Goal: Transaction & Acquisition: Subscribe to service/newsletter

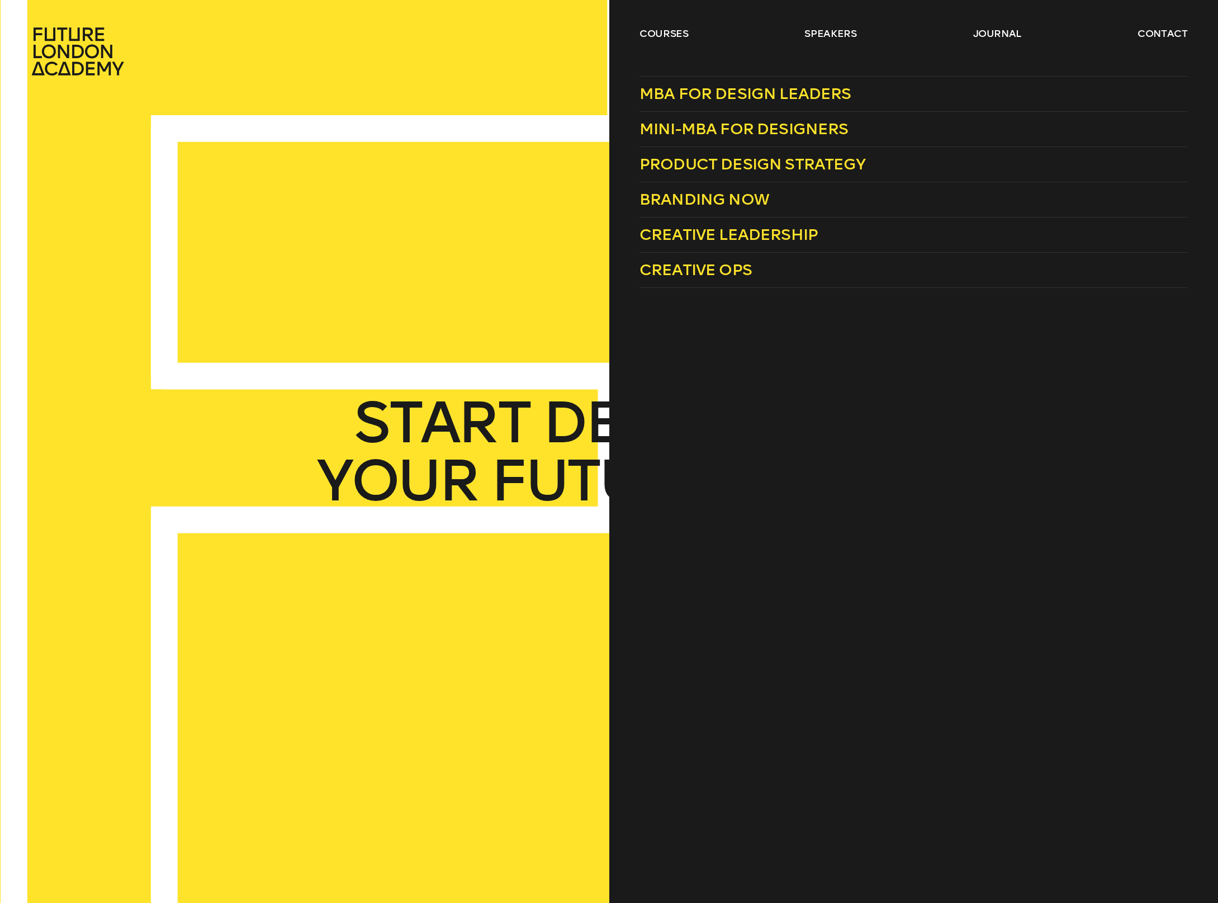
click at [659, 41] on ul "courses speakers journal contact" at bounding box center [914, 51] width 548 height 49
click at [750, 174] on link "Product Design Strategy" at bounding box center [914, 164] width 548 height 35
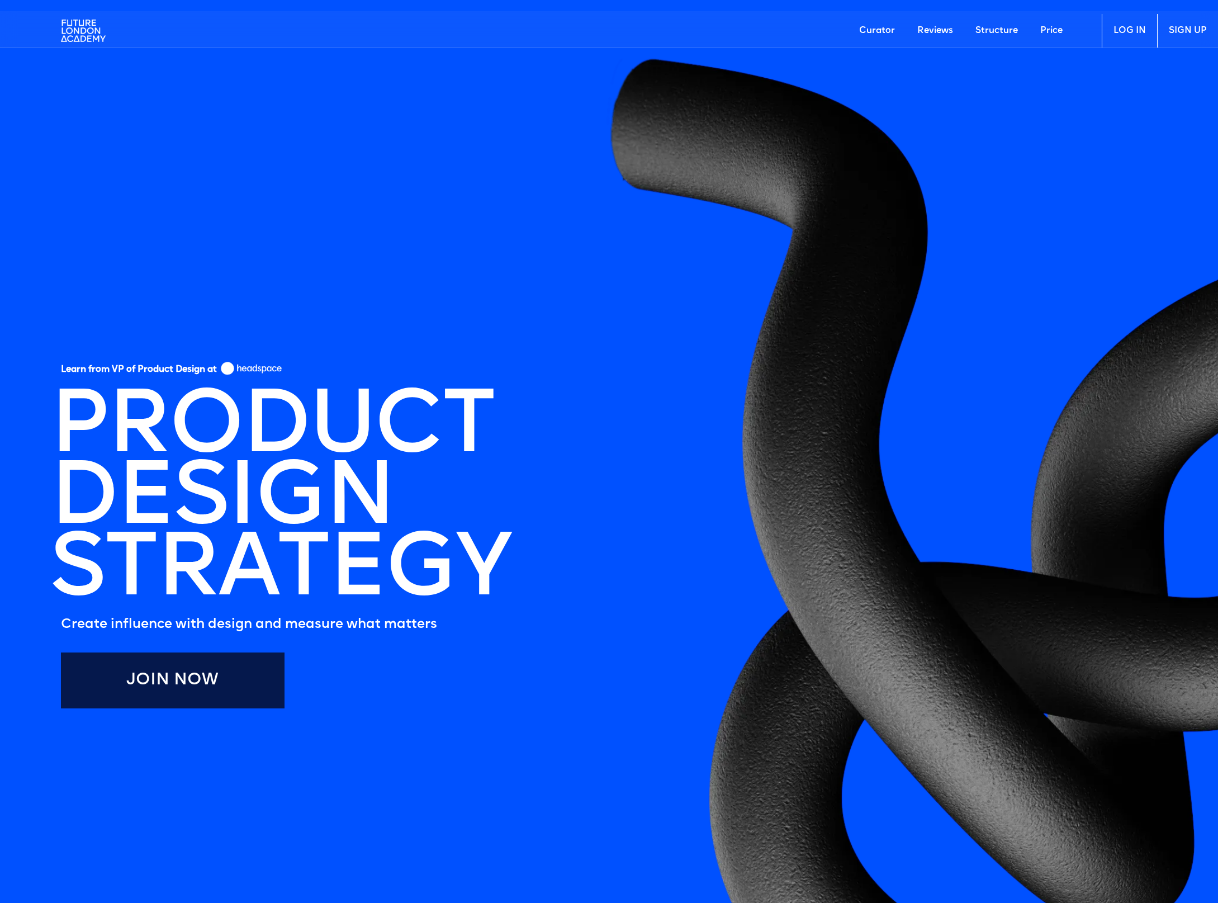
scroll to position [537, 0]
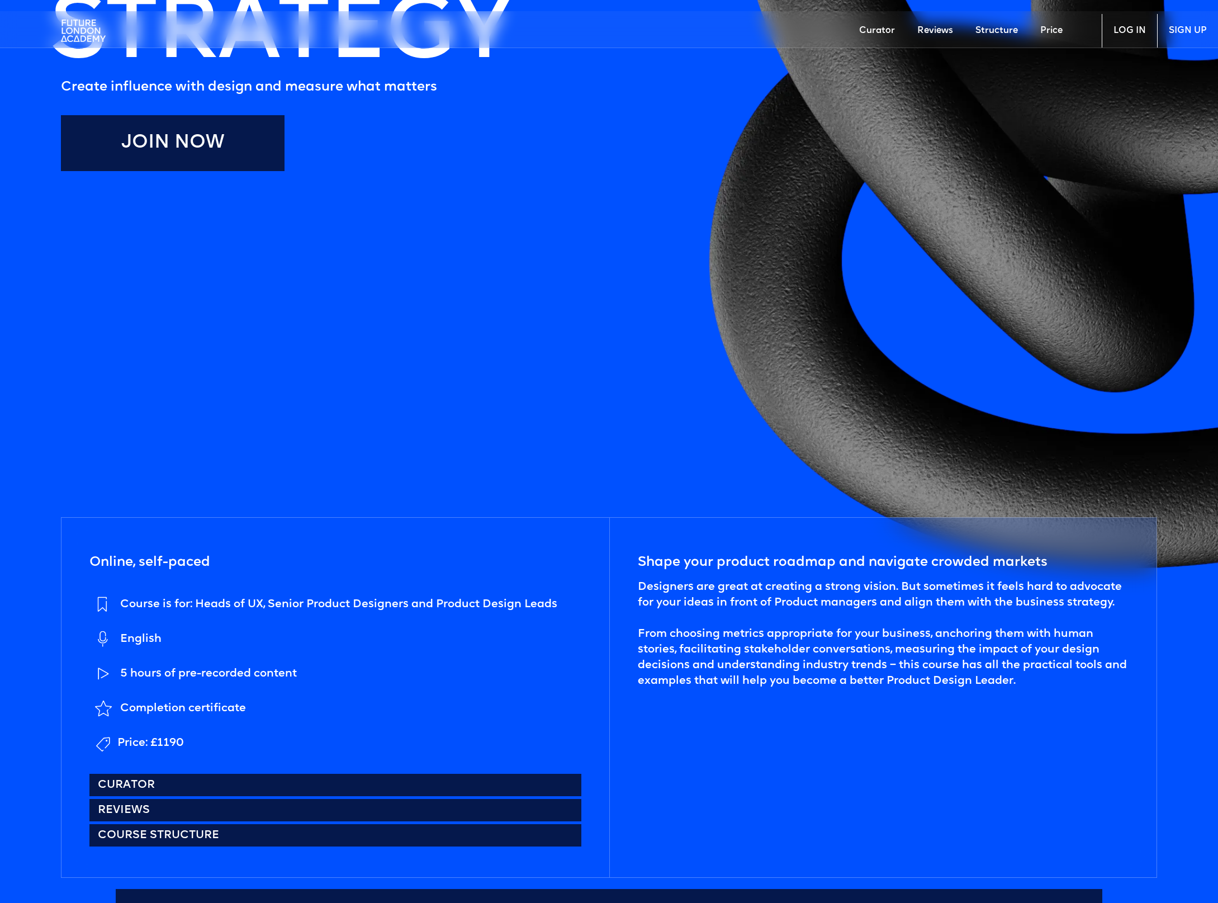
click at [234, 129] on link "Join Now" at bounding box center [173, 143] width 224 height 56
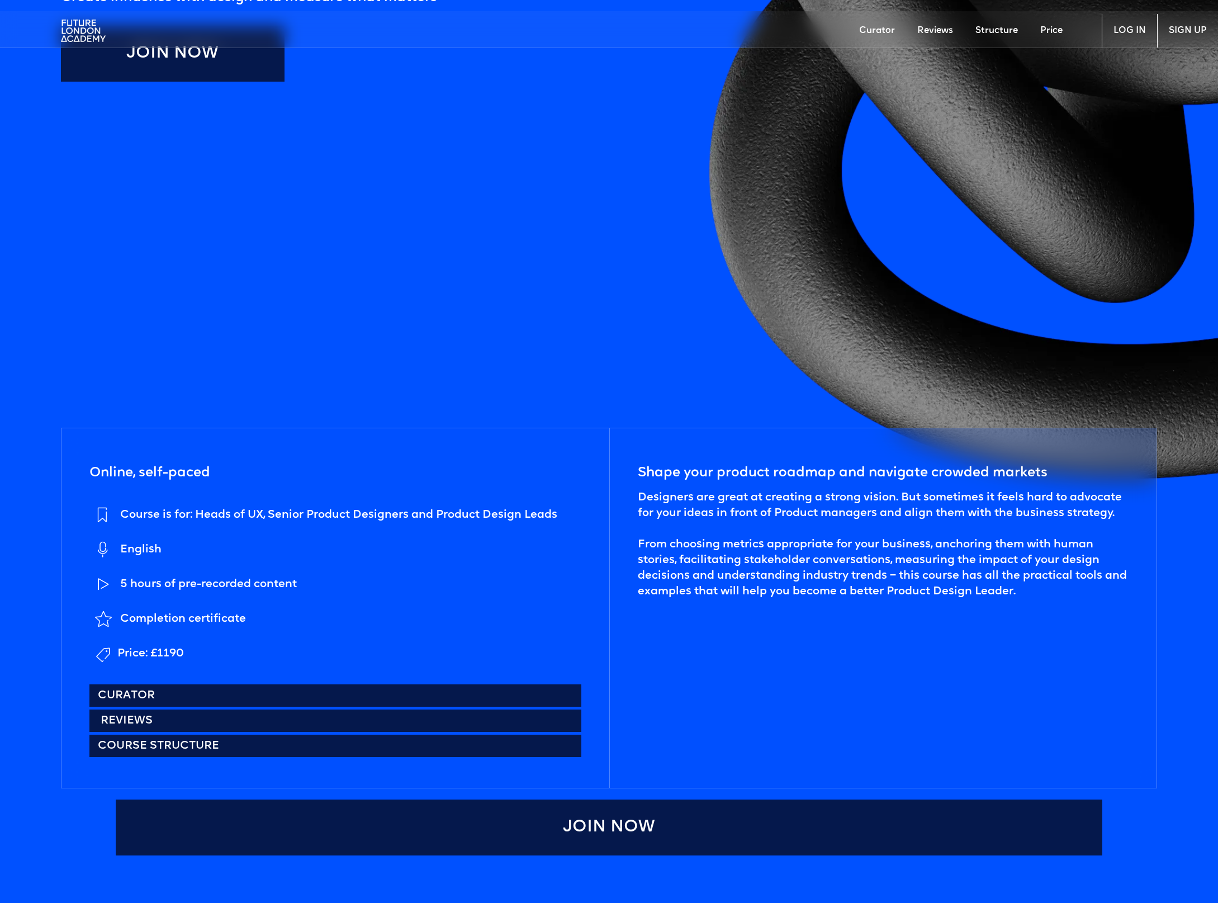
scroll to position [755, 0]
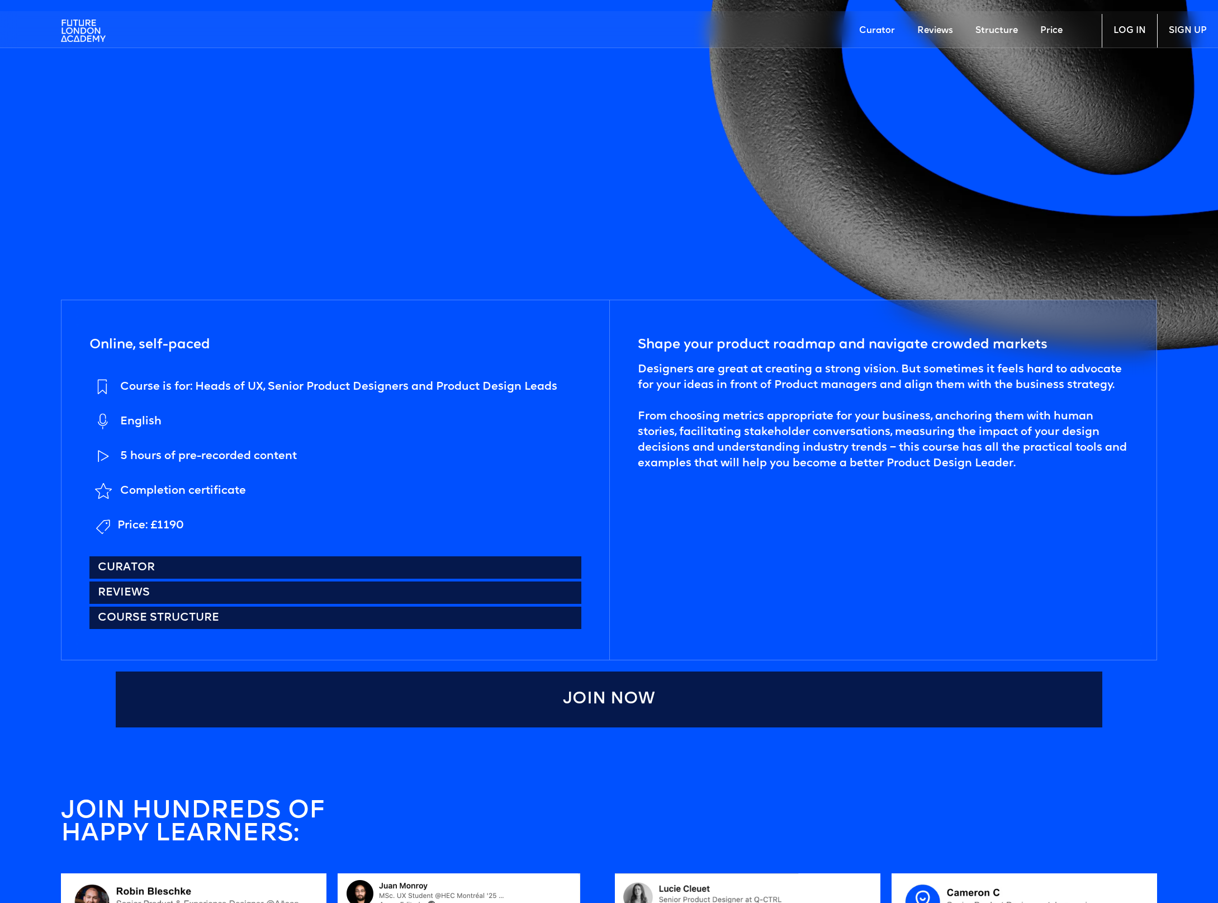
click at [214, 454] on div "5 hours of pre-recorded content" at bounding box center [208, 456] width 177 height 16
click at [234, 453] on div "5 hours of pre-recorded content" at bounding box center [208, 456] width 177 height 16
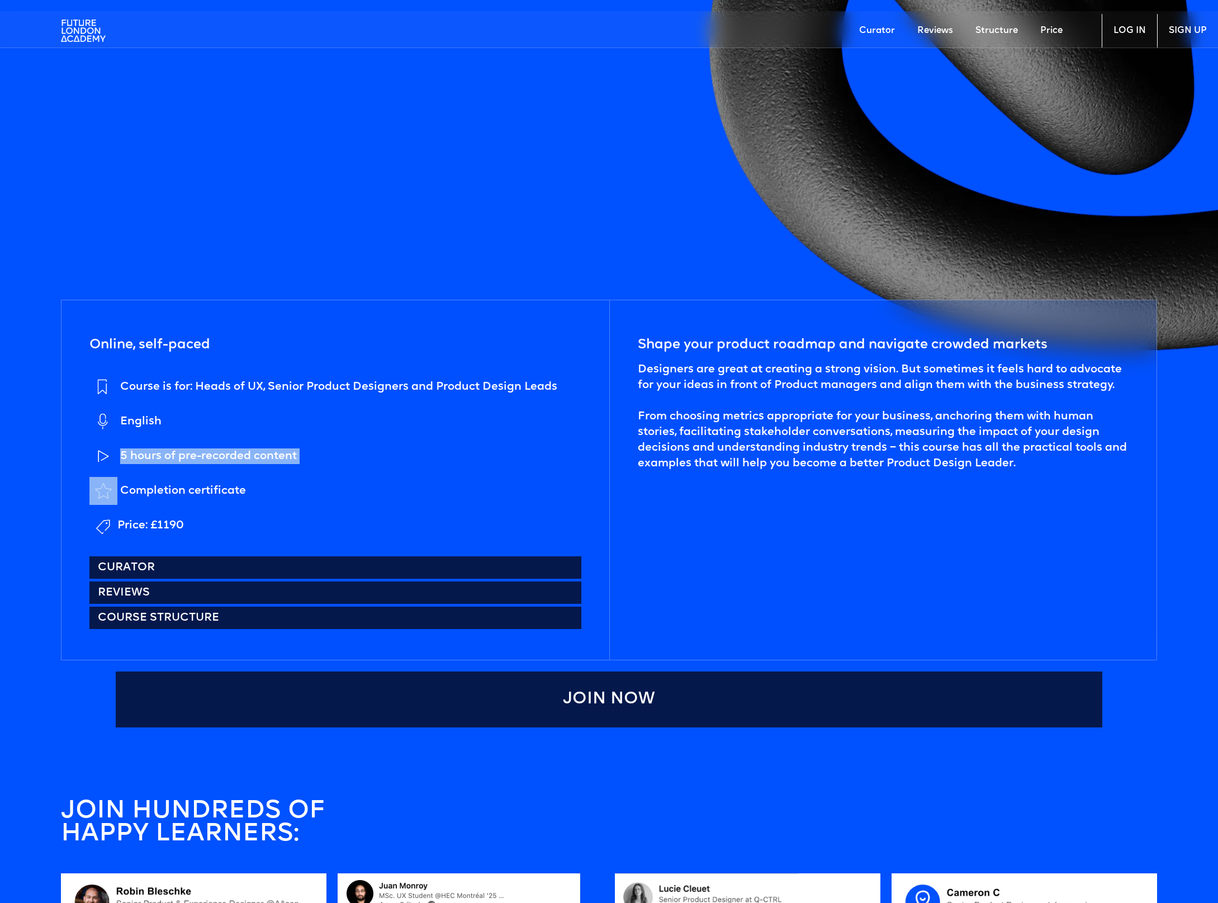
click at [234, 453] on div "5 hours of pre-recorded content" at bounding box center [208, 456] width 177 height 16
click at [229, 487] on div "Completion certificate" at bounding box center [183, 491] width 126 height 16
click at [231, 486] on div "Completion certificate" at bounding box center [183, 491] width 126 height 16
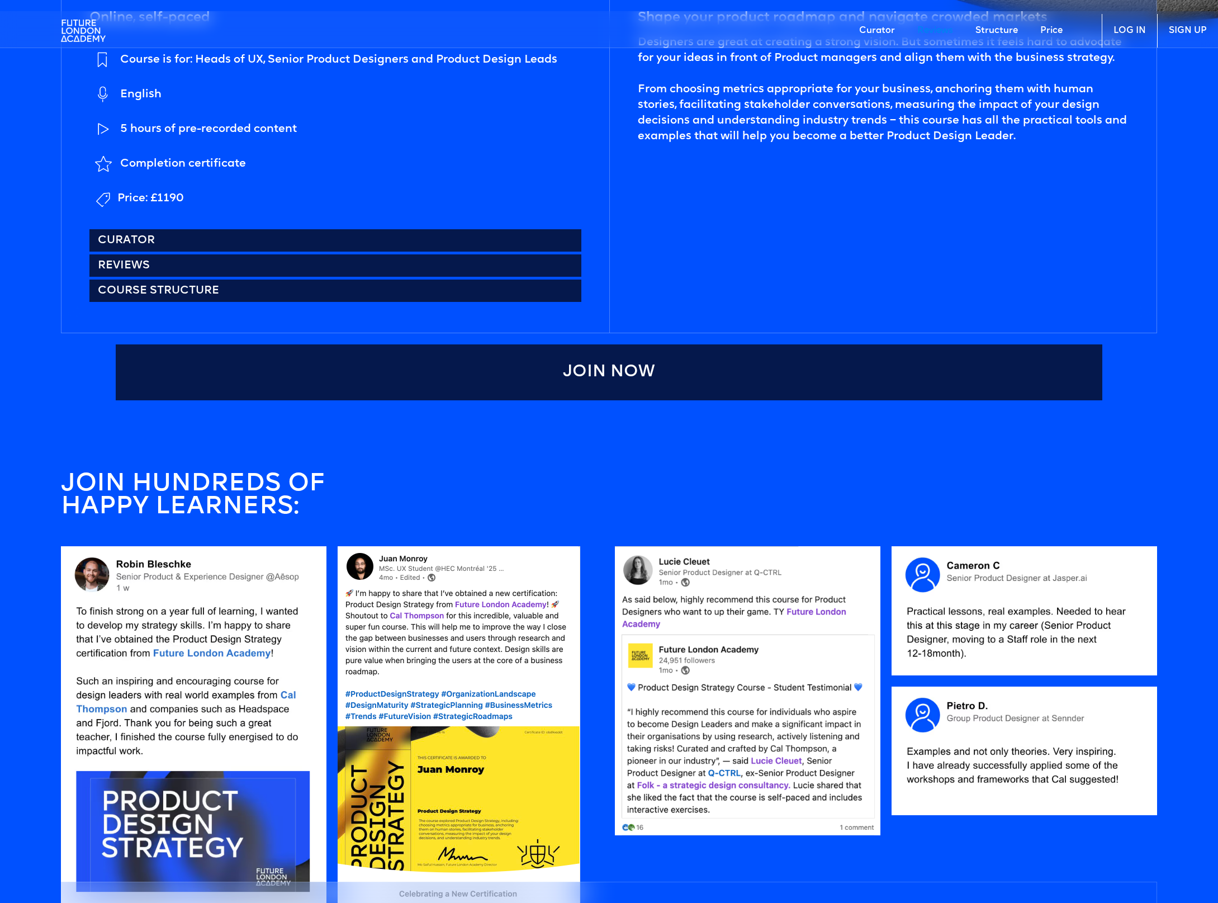
scroll to position [1108, 0]
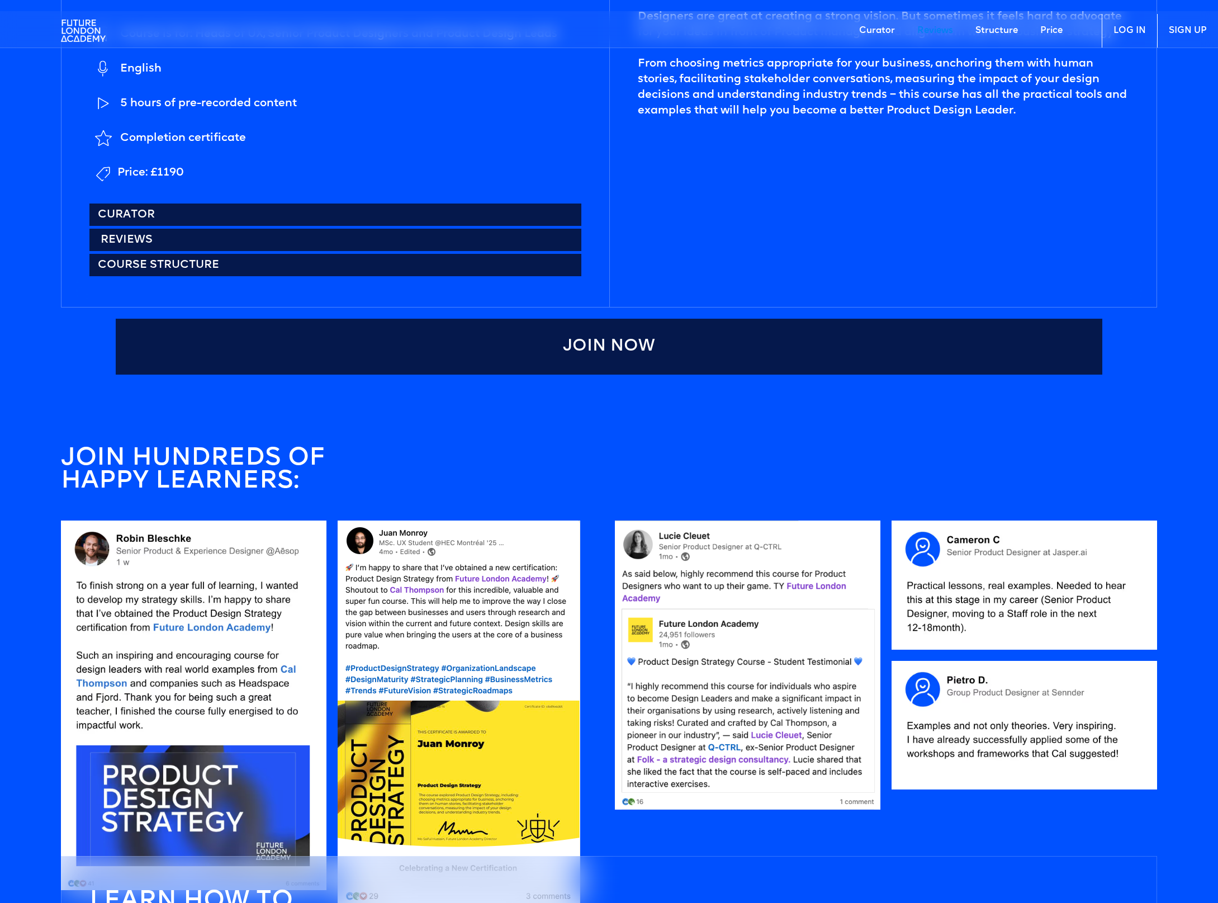
click at [140, 245] on link "Reviews" at bounding box center [335, 240] width 492 height 22
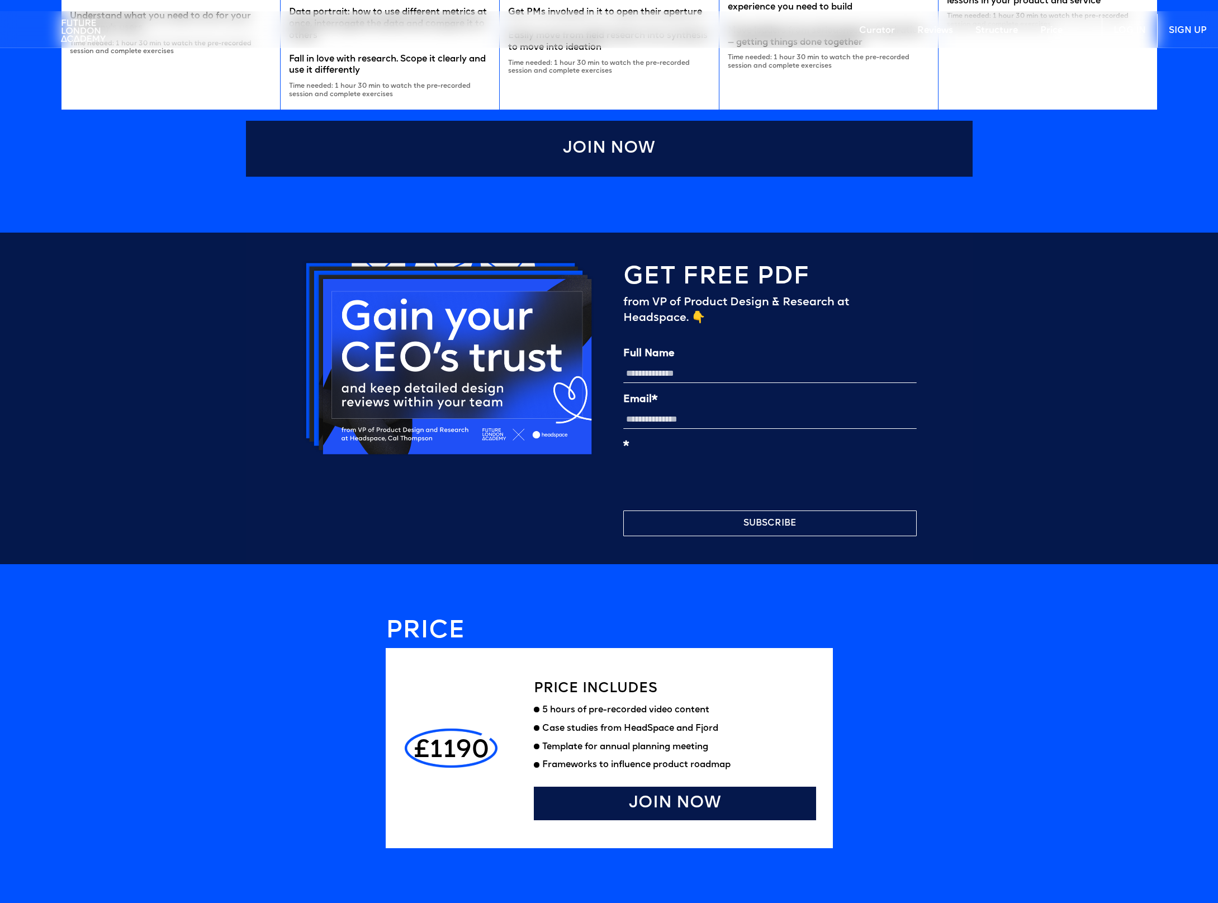
scroll to position [2942, 0]
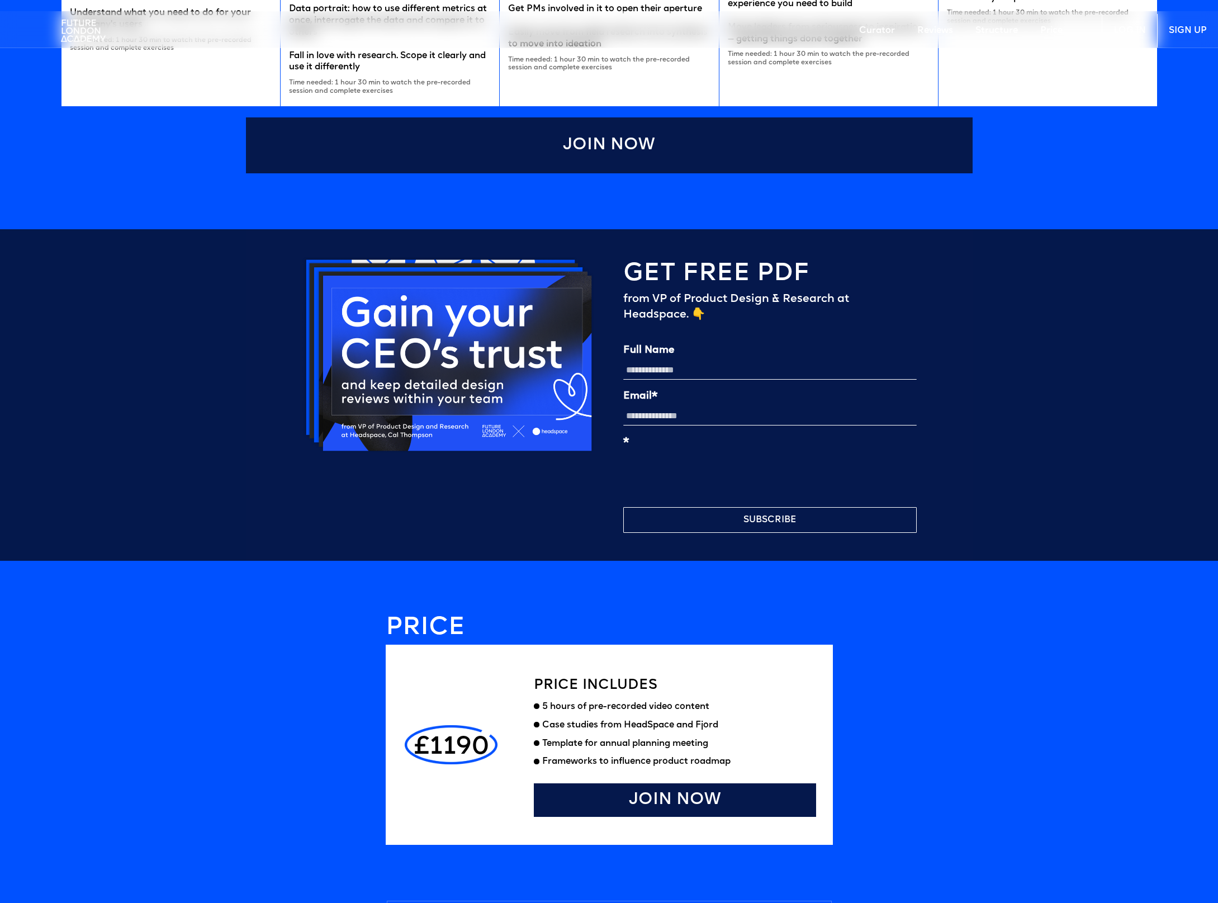
click at [660, 373] on input "Full Name" at bounding box center [770, 370] width 294 height 19
type input "******"
type input "**********"
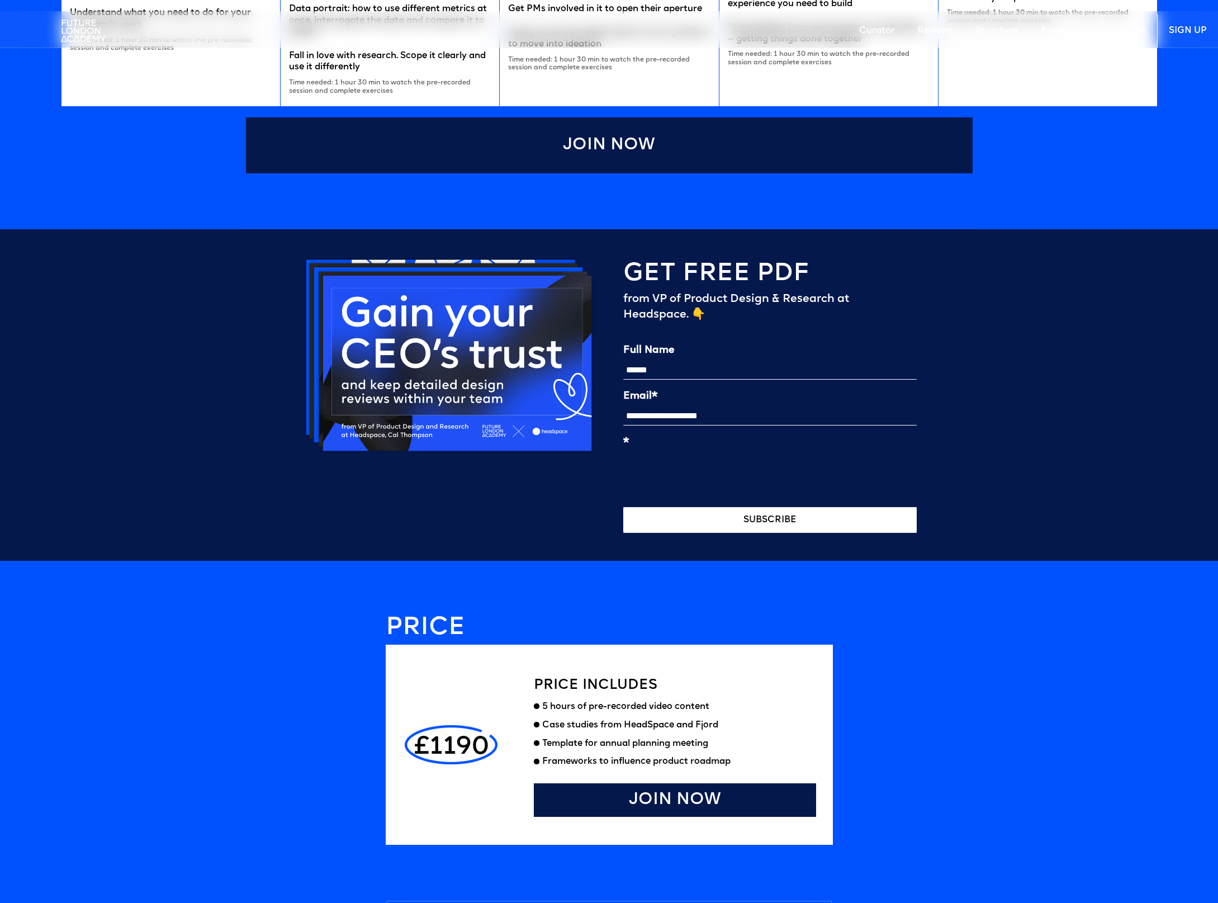
click at [716, 522] on button "SUBSCRIBE" at bounding box center [770, 520] width 294 height 26
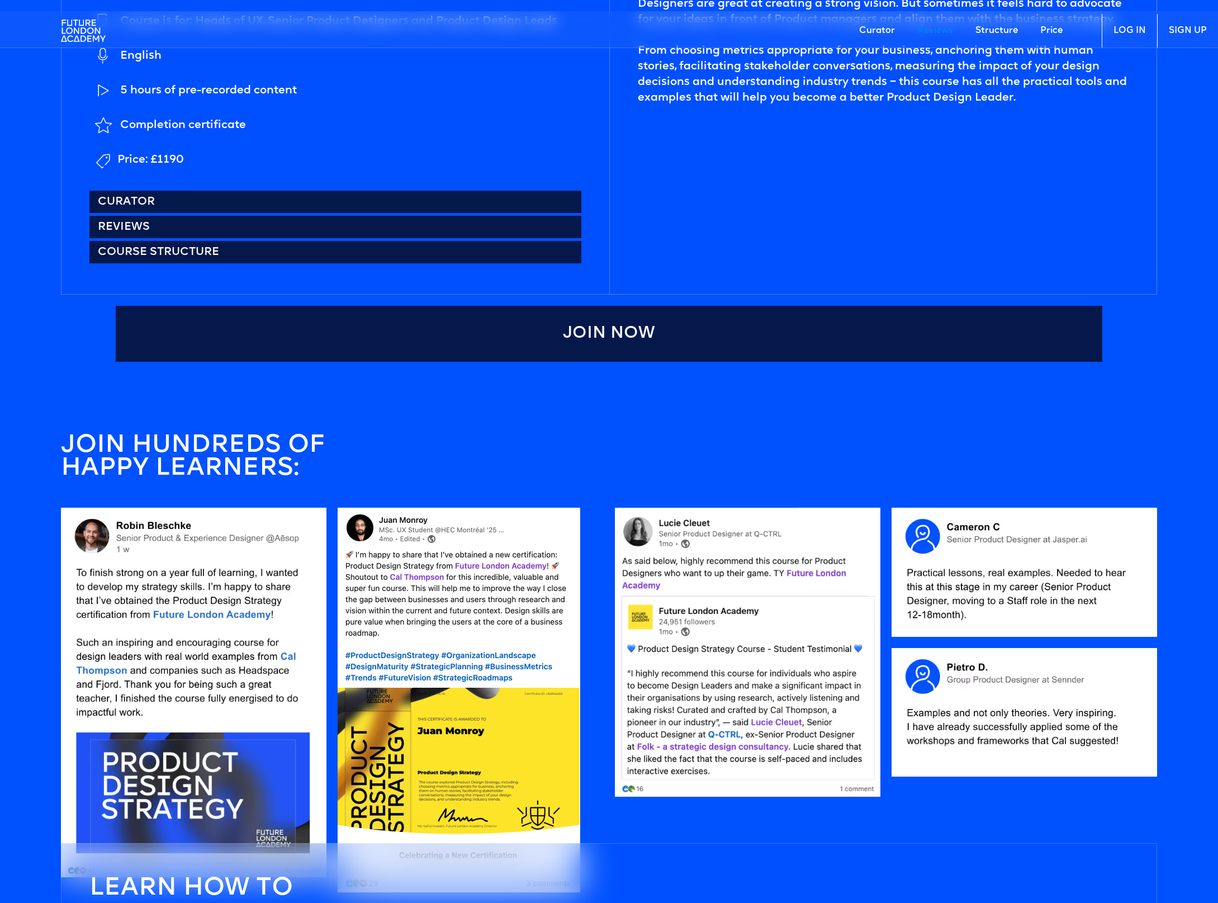
scroll to position [555, 0]
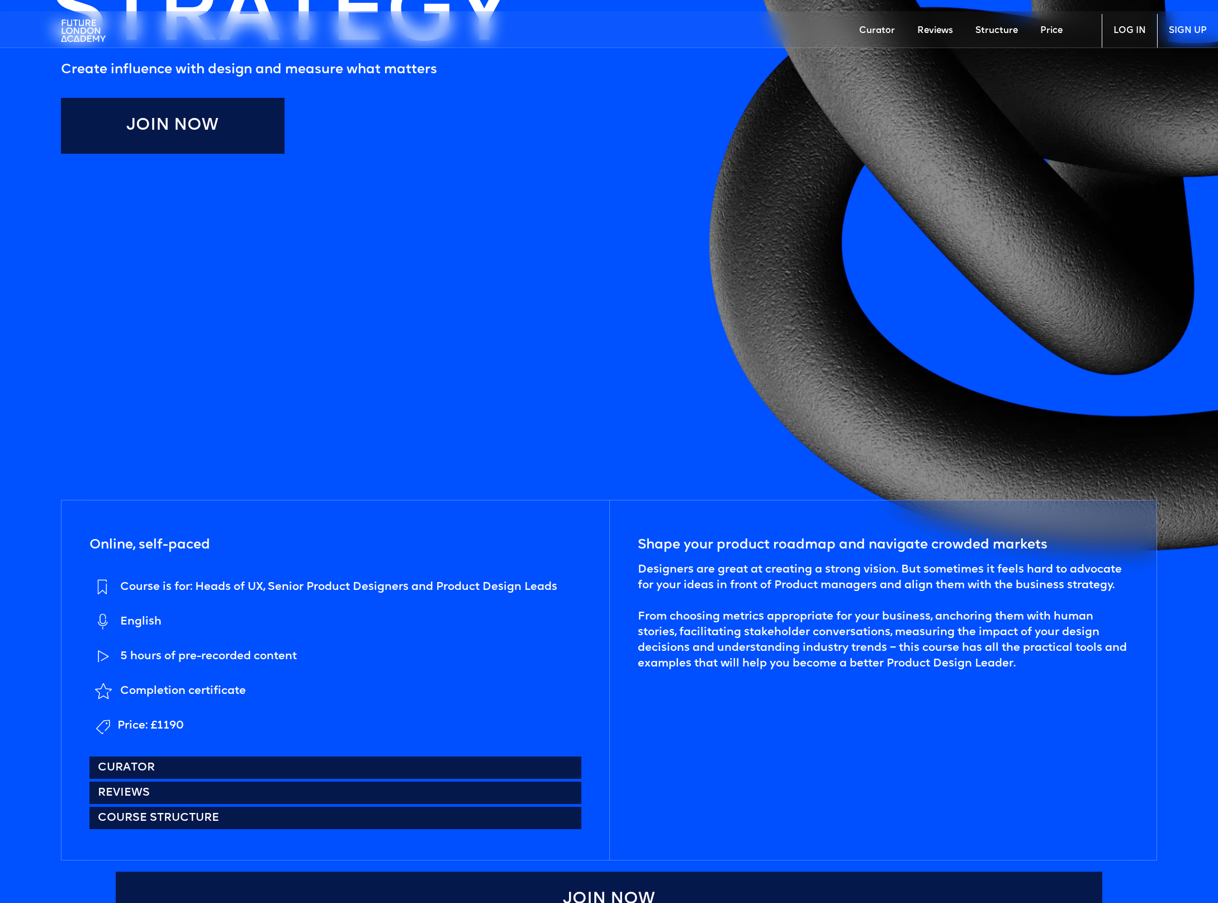
click at [1056, 30] on link "Price" at bounding box center [1051, 31] width 45 height 34
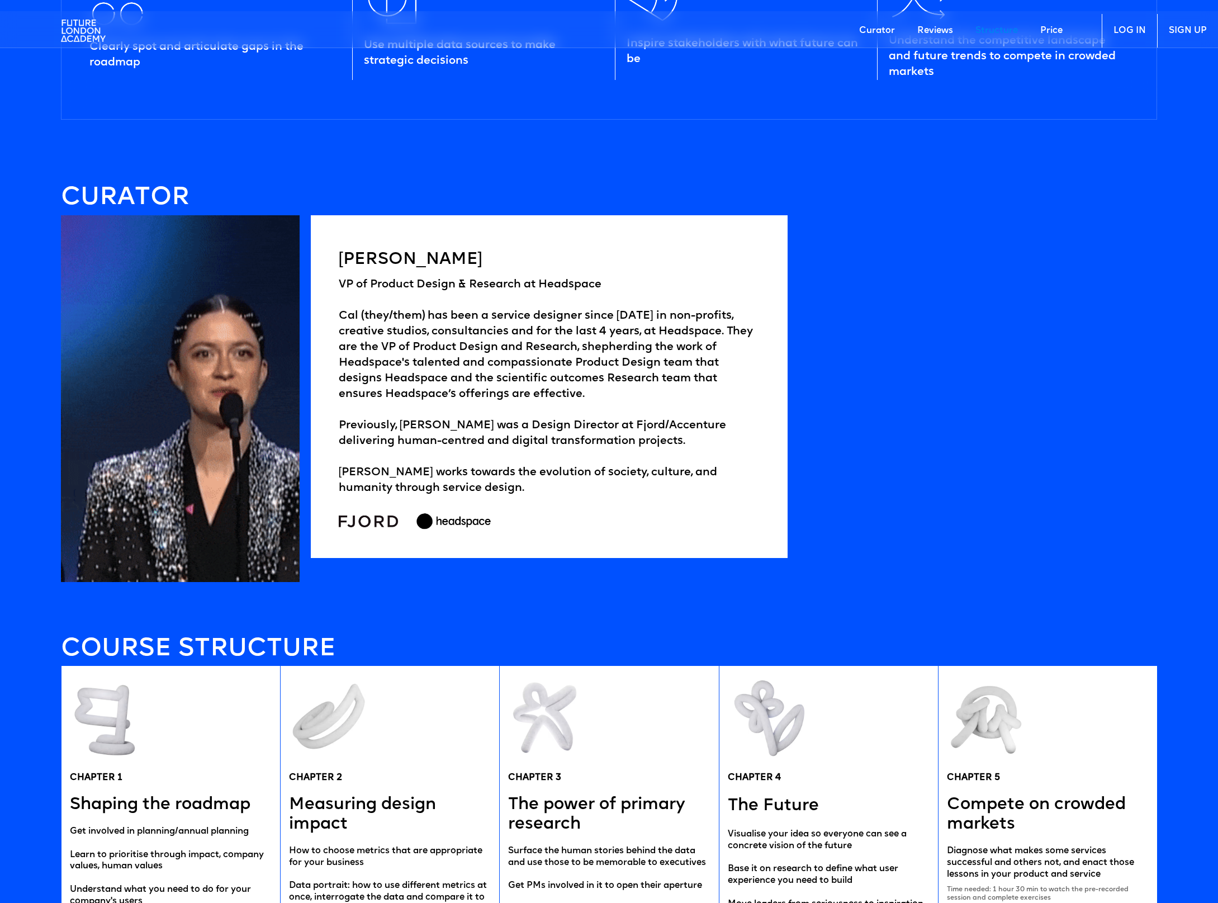
scroll to position [2378, 0]
